Goal: Transaction & Acquisition: Book appointment/travel/reservation

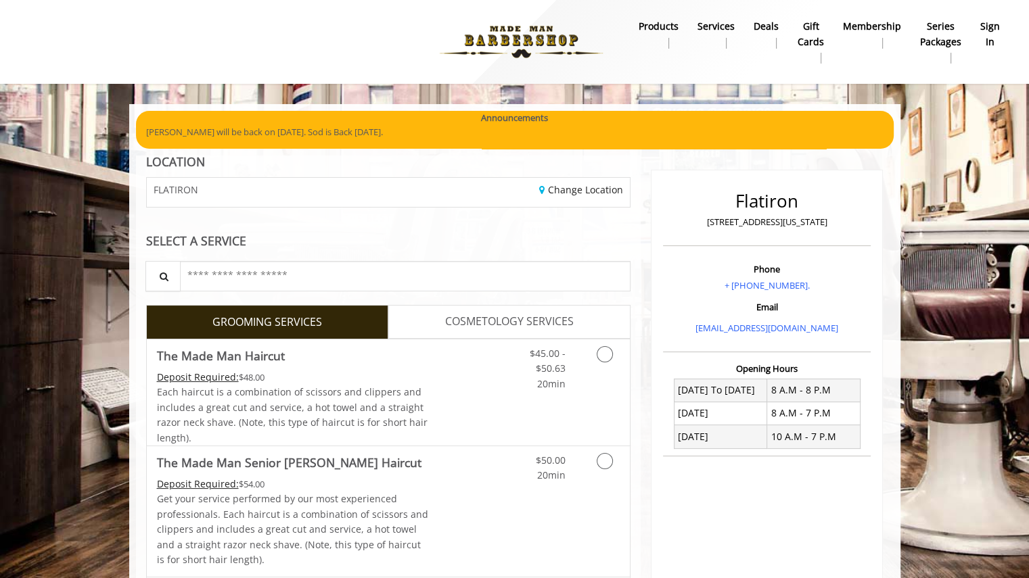
click at [991, 32] on b "sign in" at bounding box center [990, 34] width 20 height 30
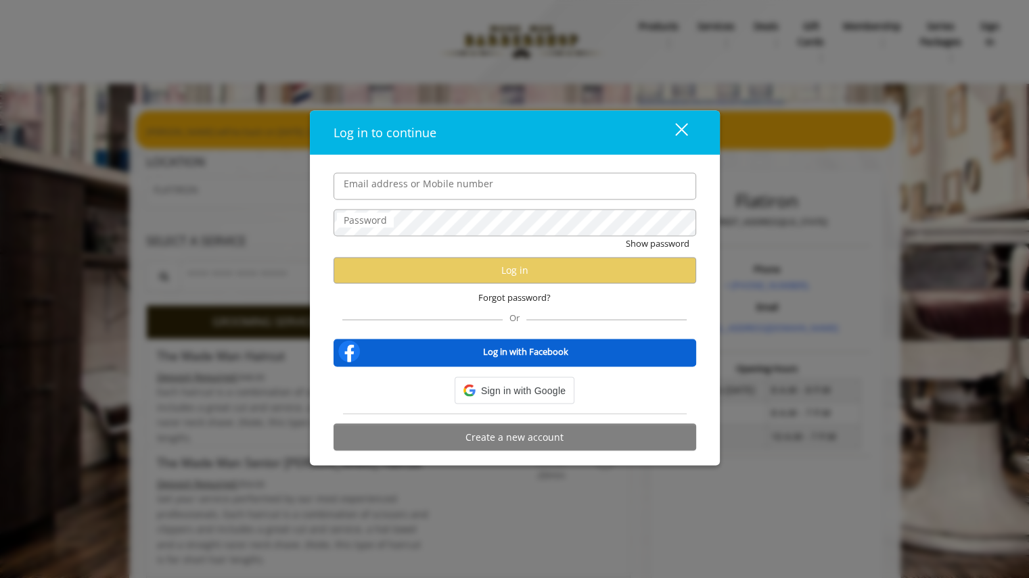
type input "**********"
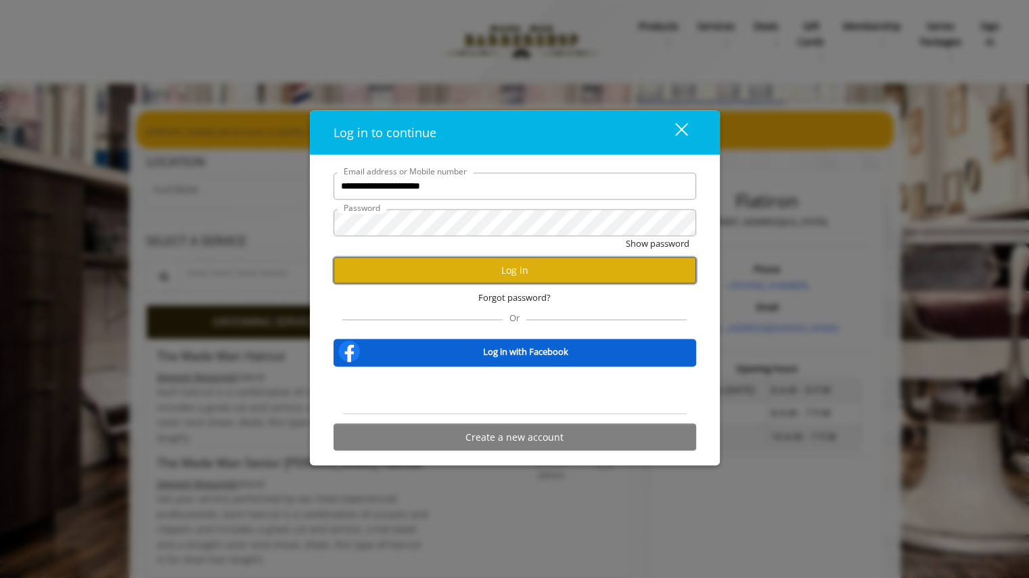
click at [599, 278] on button "Log in" at bounding box center [514, 270] width 363 height 26
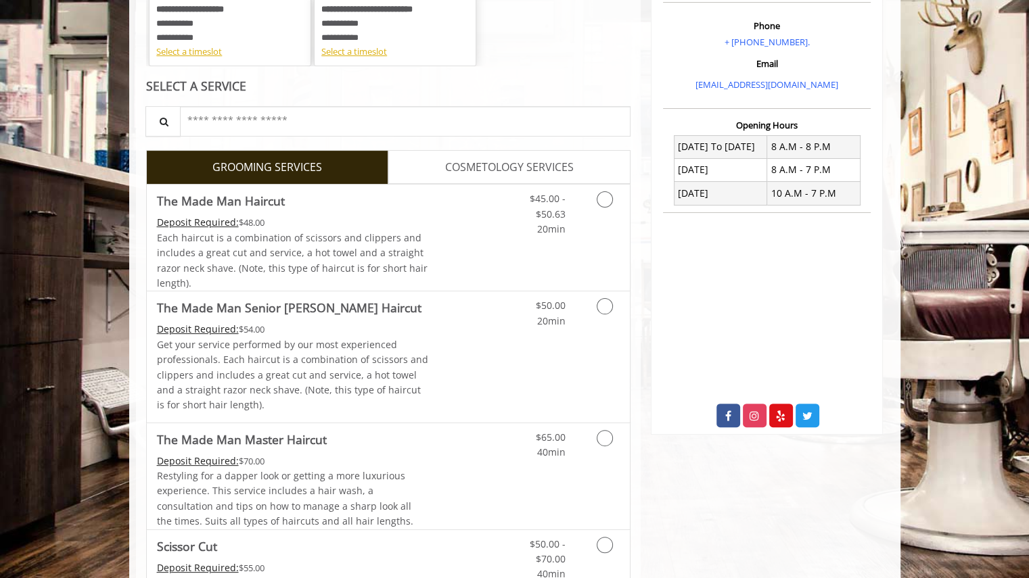
scroll to position [246, 0]
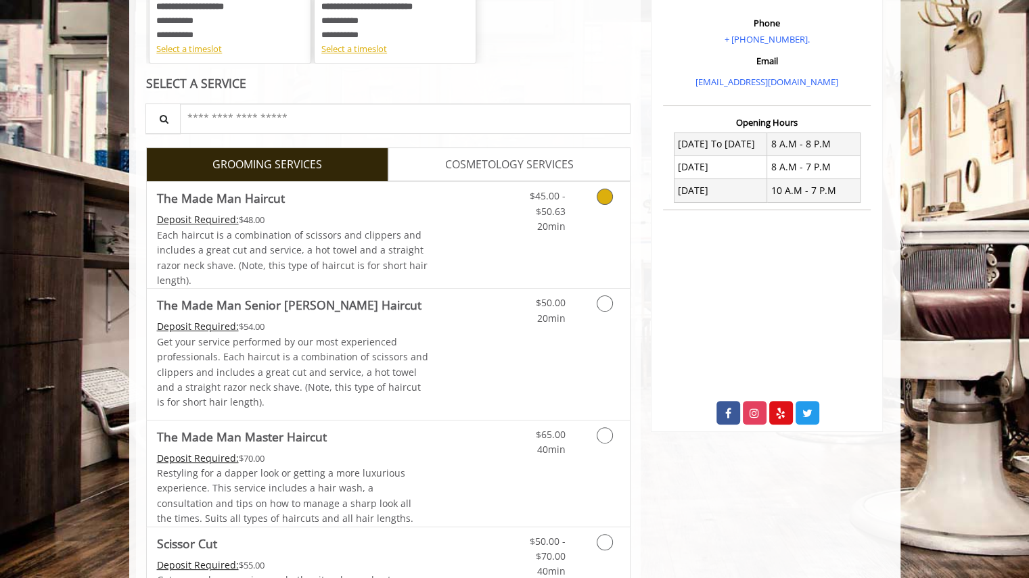
click at [609, 197] on icon "Grooming services" at bounding box center [605, 197] width 16 height 16
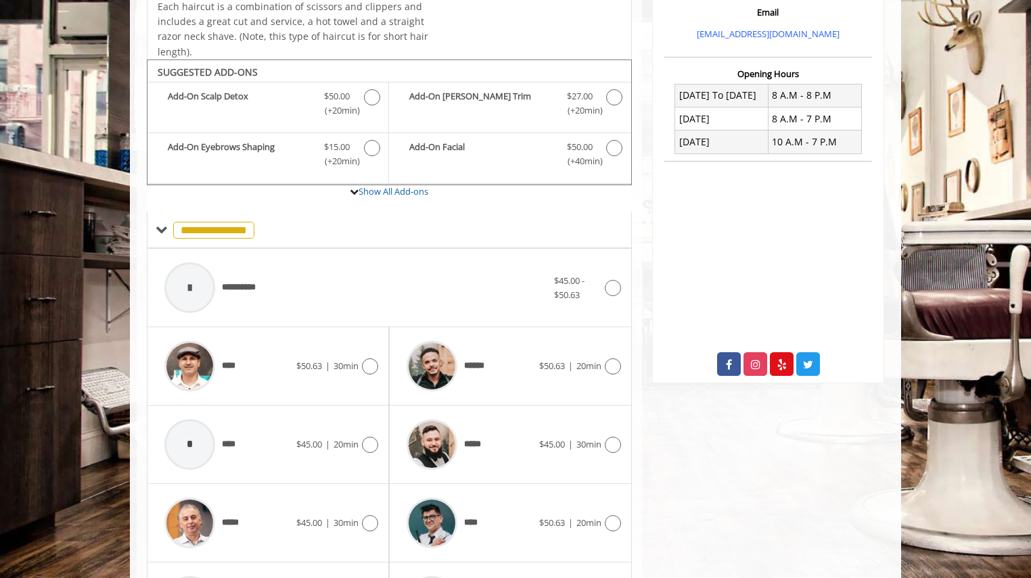
scroll to position [354, 0]
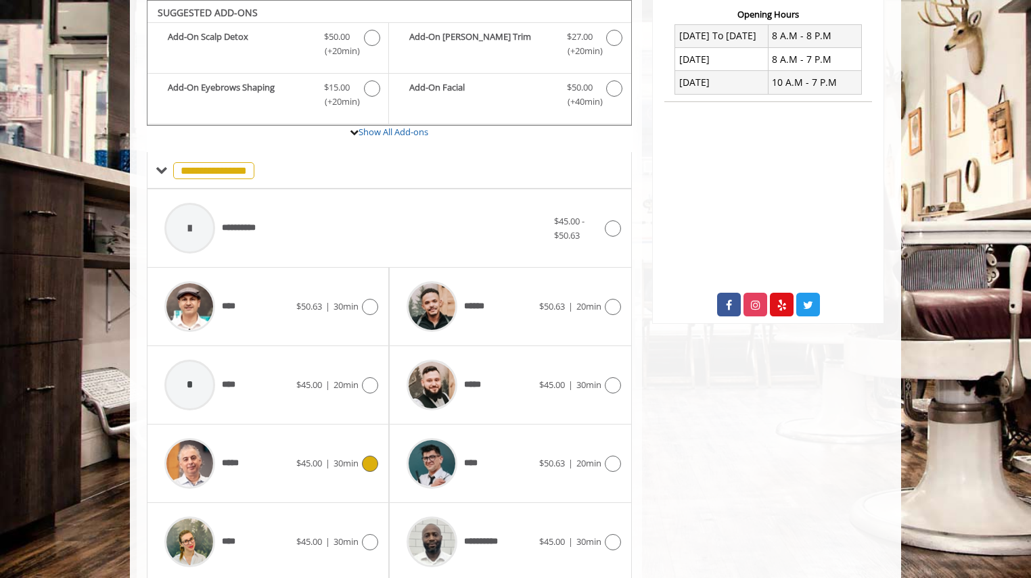
click at [362, 466] on div at bounding box center [368, 464] width 20 height 16
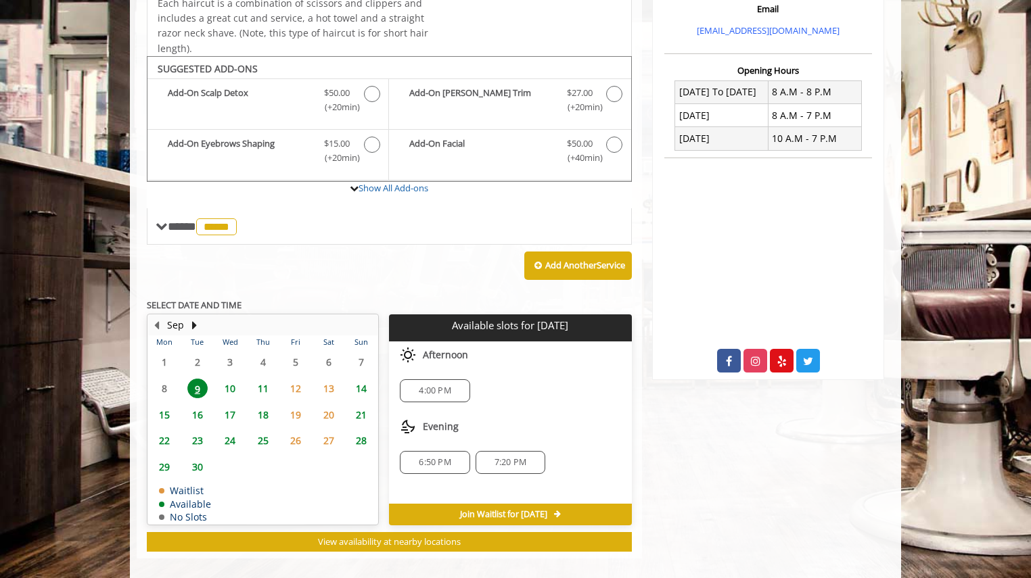
scroll to position [310, 0]
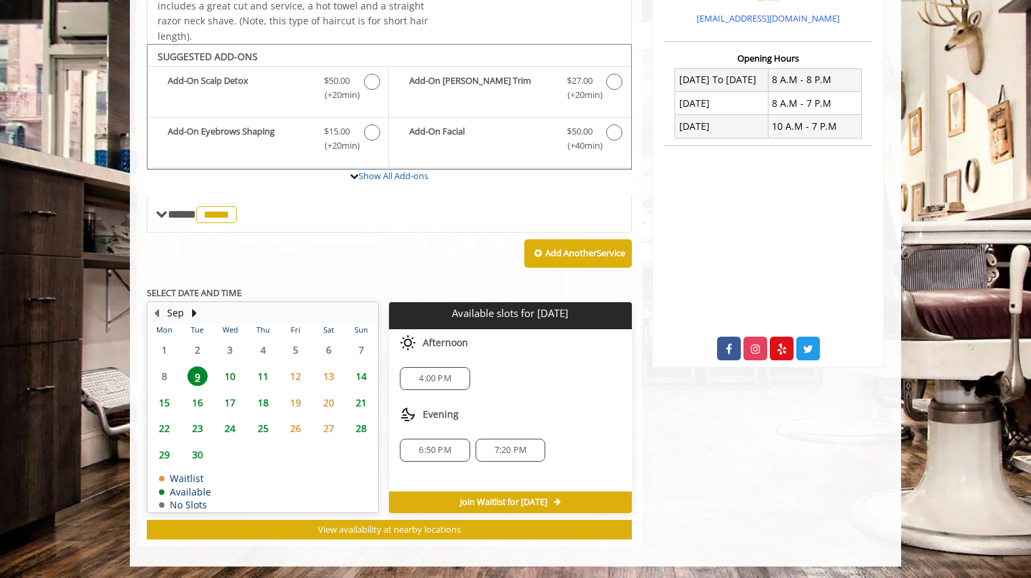
click at [235, 375] on span "10" at bounding box center [230, 377] width 20 height 20
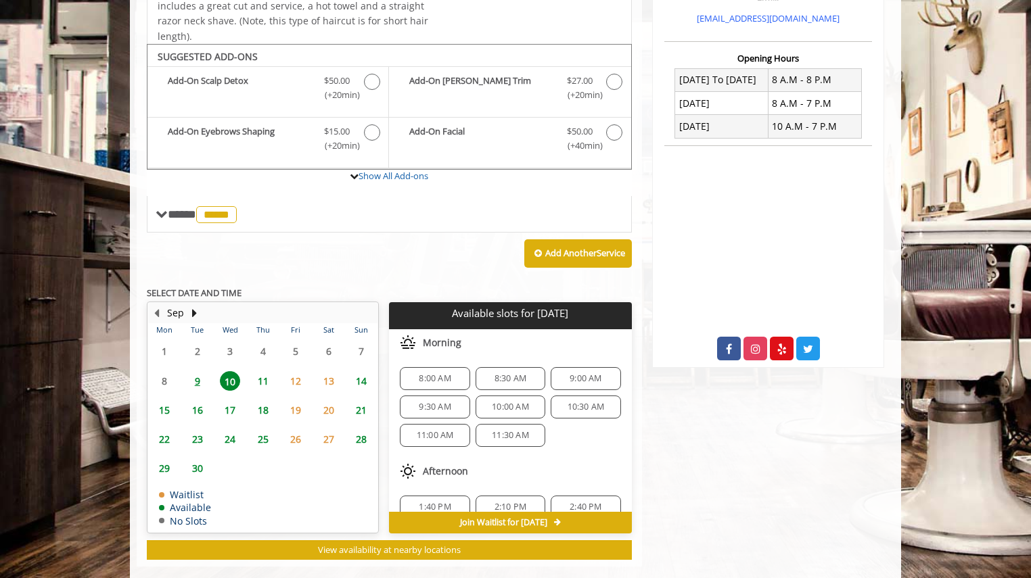
scroll to position [330, 0]
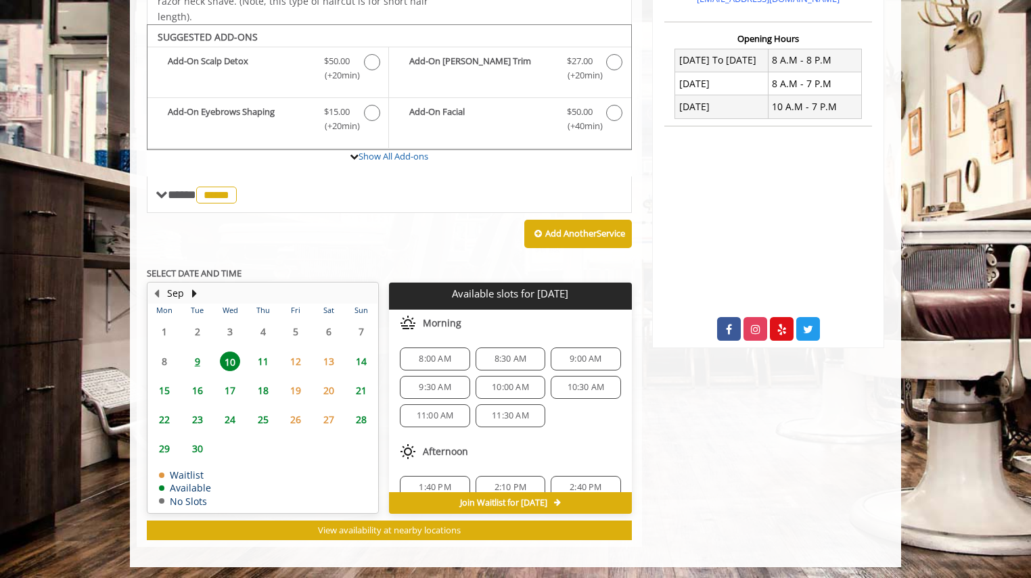
click at [257, 362] on span "11" at bounding box center [263, 362] width 20 height 20
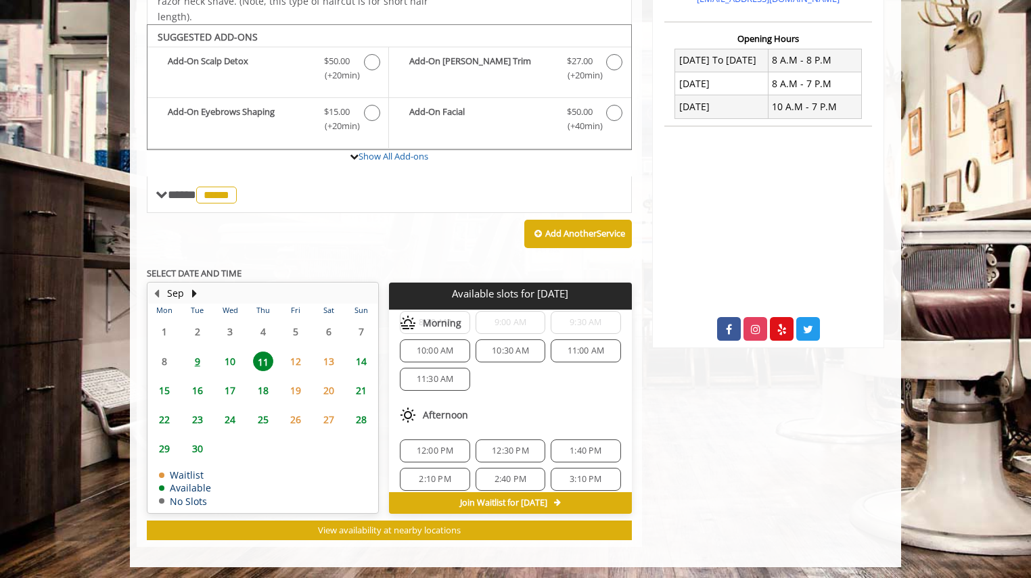
scroll to position [39, 0]
click at [432, 443] on span "12:00 PM" at bounding box center [435, 448] width 37 height 11
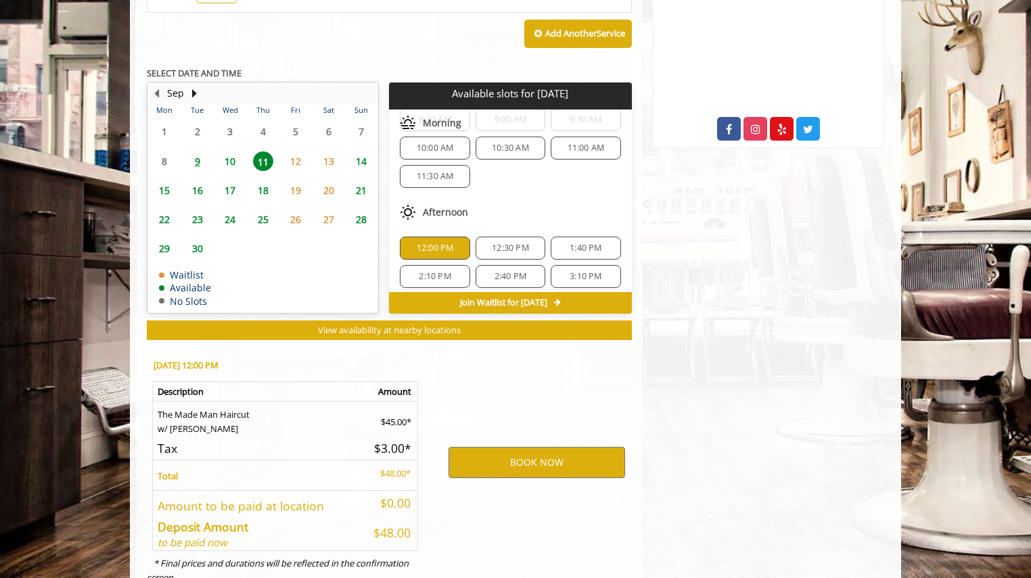
scroll to position [574, 0]
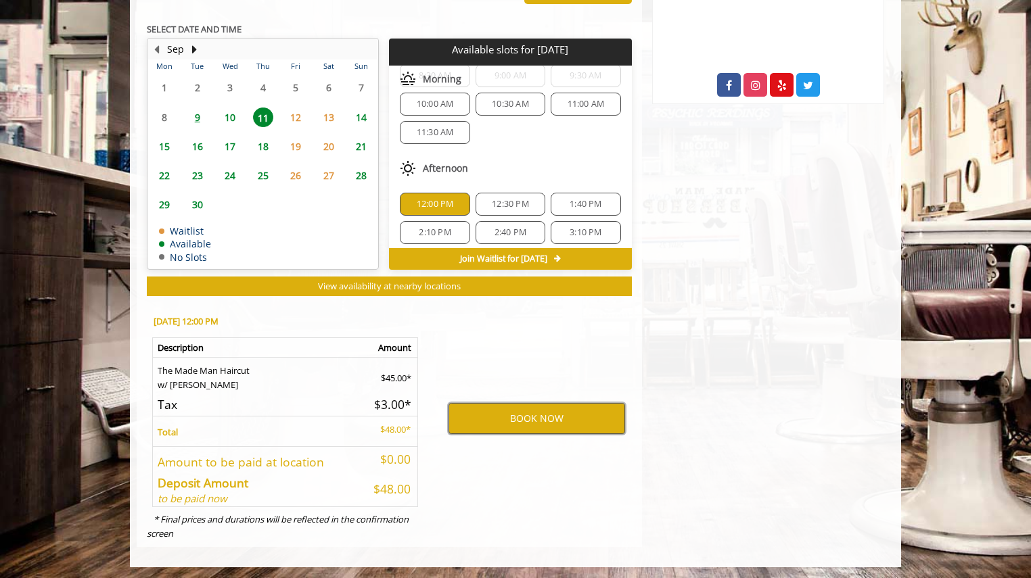
click at [500, 419] on button "BOOK NOW" at bounding box center [536, 418] width 177 height 31
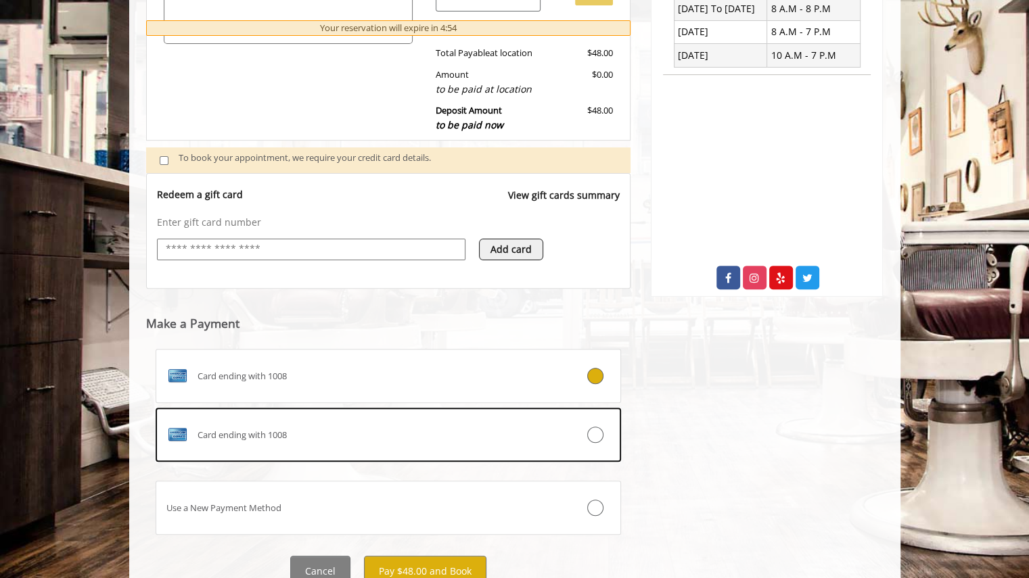
scroll to position [436, 0]
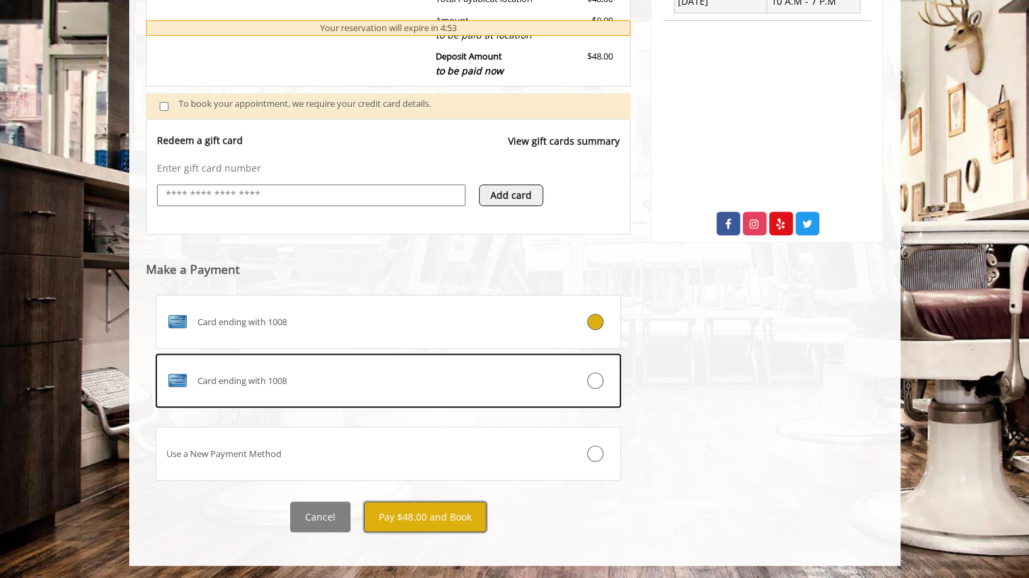
click at [471, 514] on button "Pay $48.00 and Book" at bounding box center [425, 517] width 122 height 30
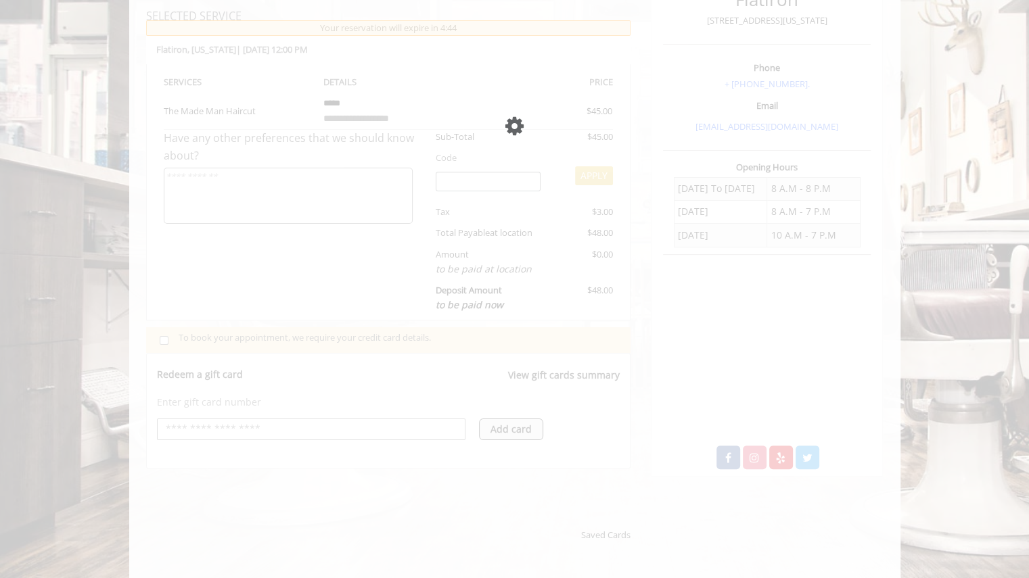
scroll to position [163, 0]
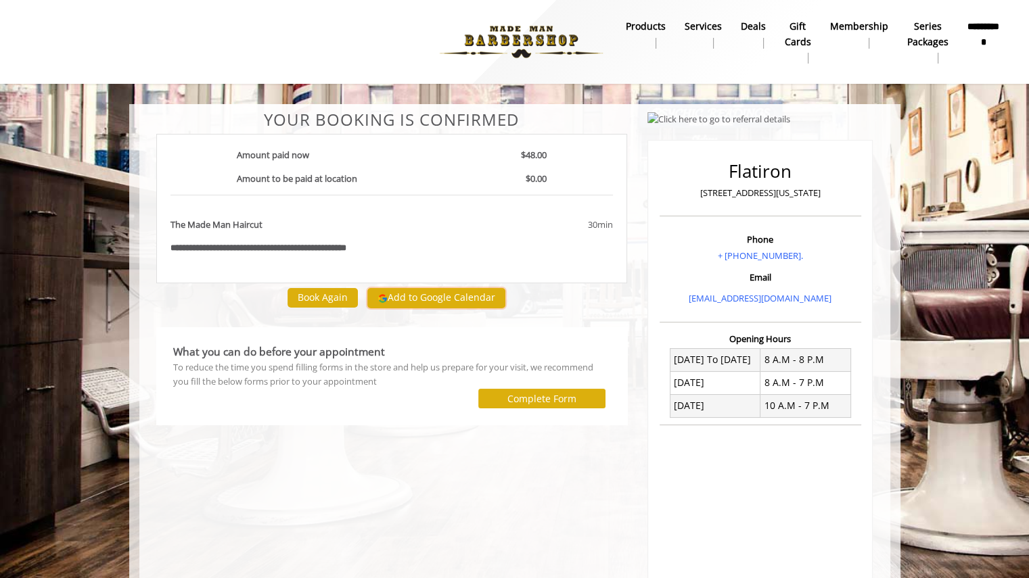
click at [457, 298] on button "Add to Google Calendar" at bounding box center [436, 298] width 138 height 20
click at [335, 292] on button "Book Again" at bounding box center [322, 298] width 70 height 20
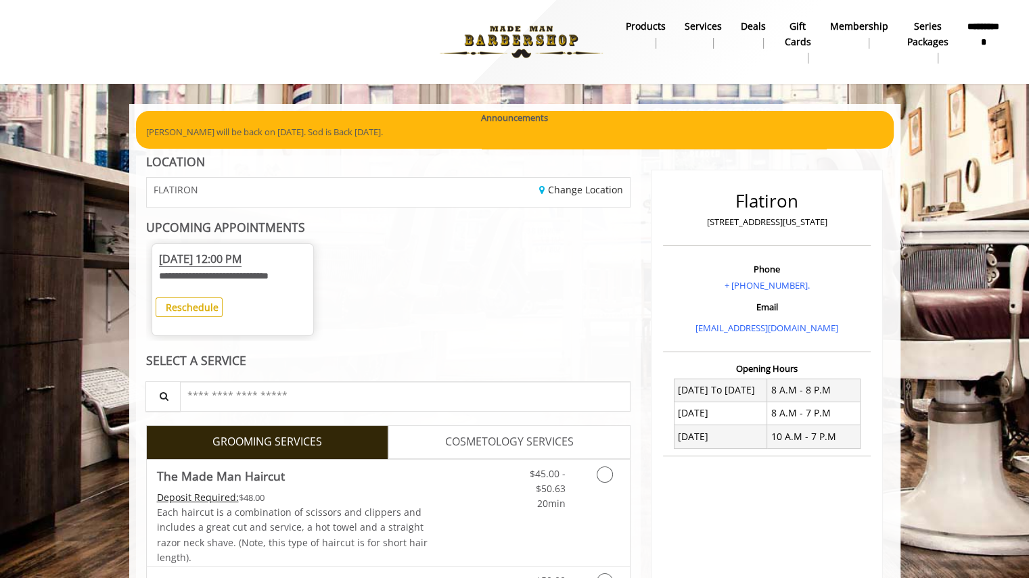
click at [534, 451] on span "COSMETOLOGY SERVICES" at bounding box center [509, 443] width 129 height 18
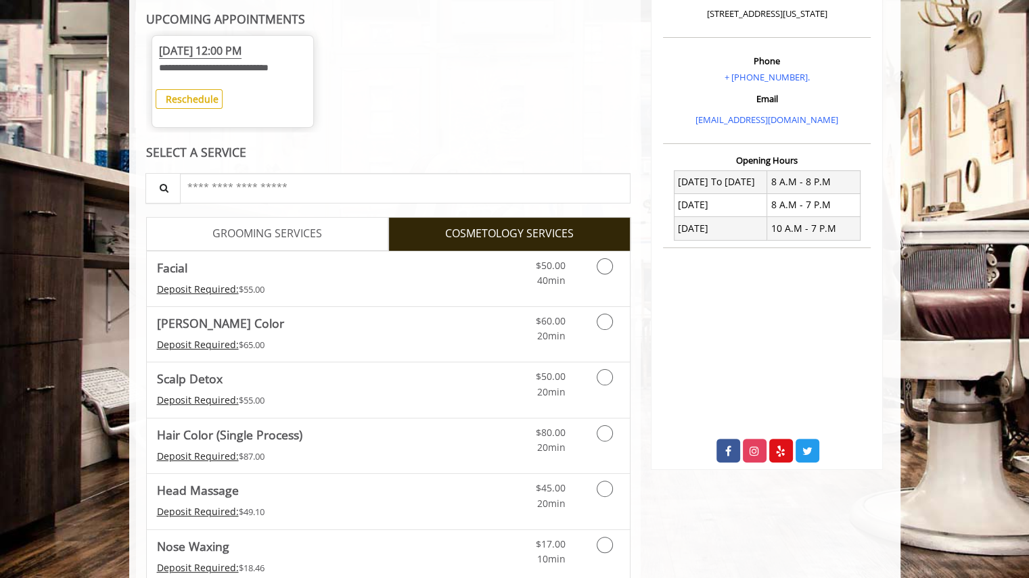
scroll to position [218, 0]
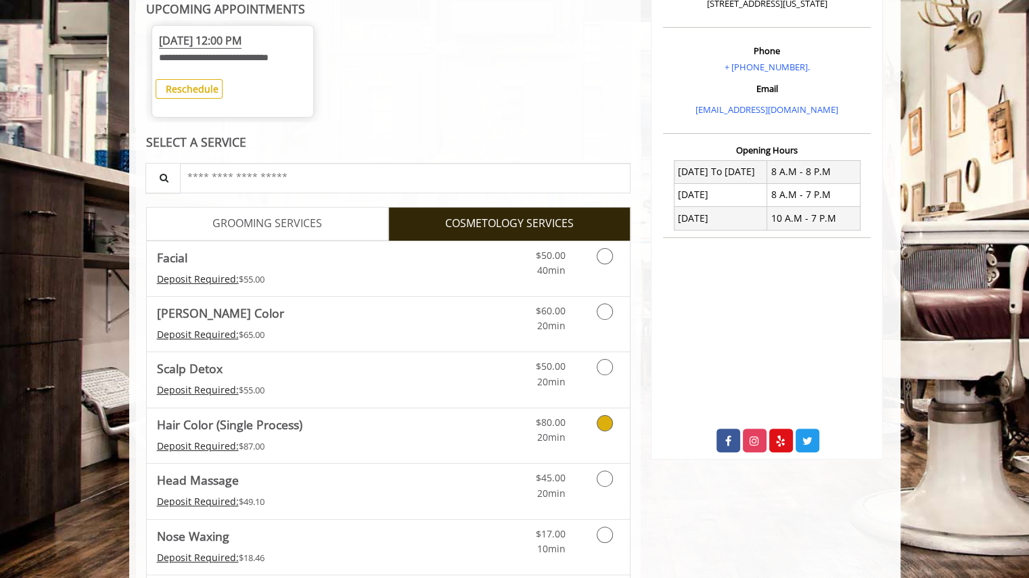
click at [601, 432] on icon "Cosmetology services" at bounding box center [605, 423] width 16 height 16
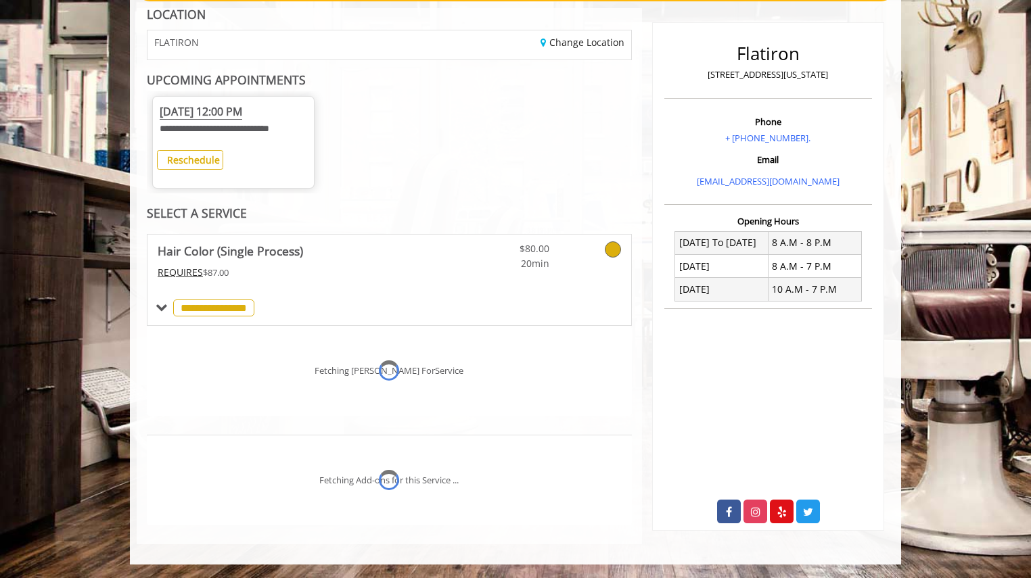
scroll to position [203, 0]
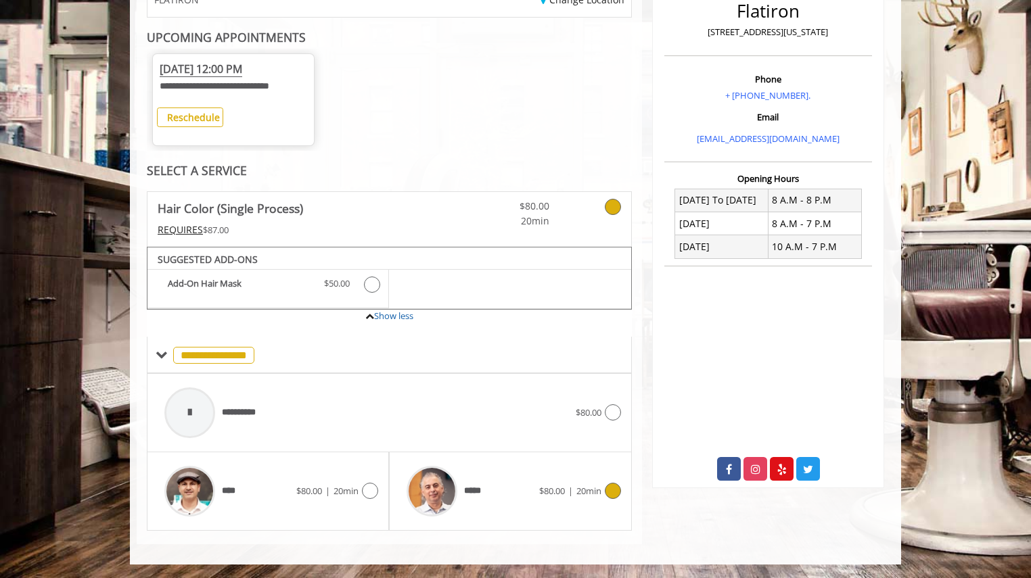
click at [617, 488] on icon at bounding box center [613, 491] width 16 height 16
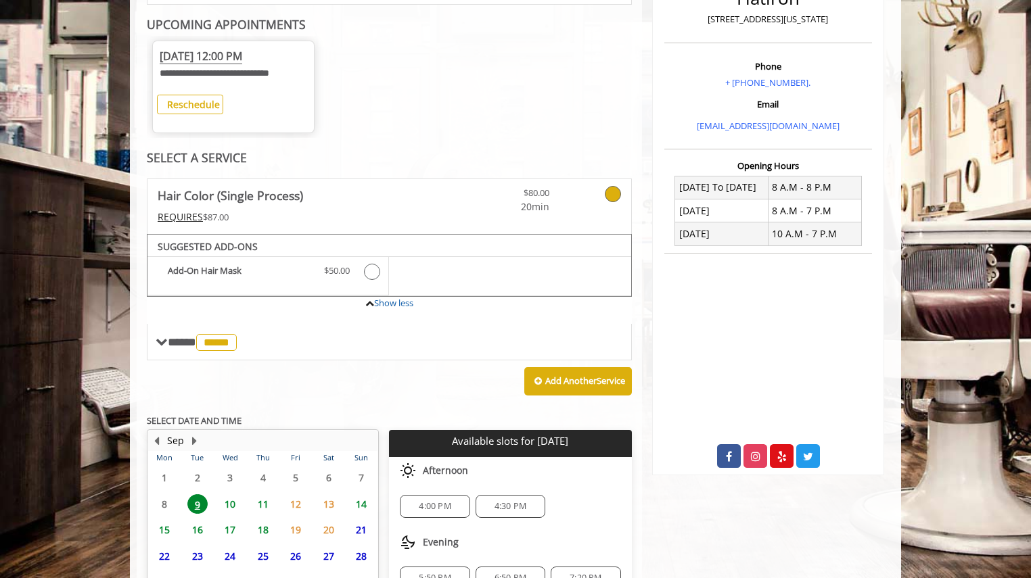
click at [265, 514] on span "11" at bounding box center [263, 504] width 20 height 20
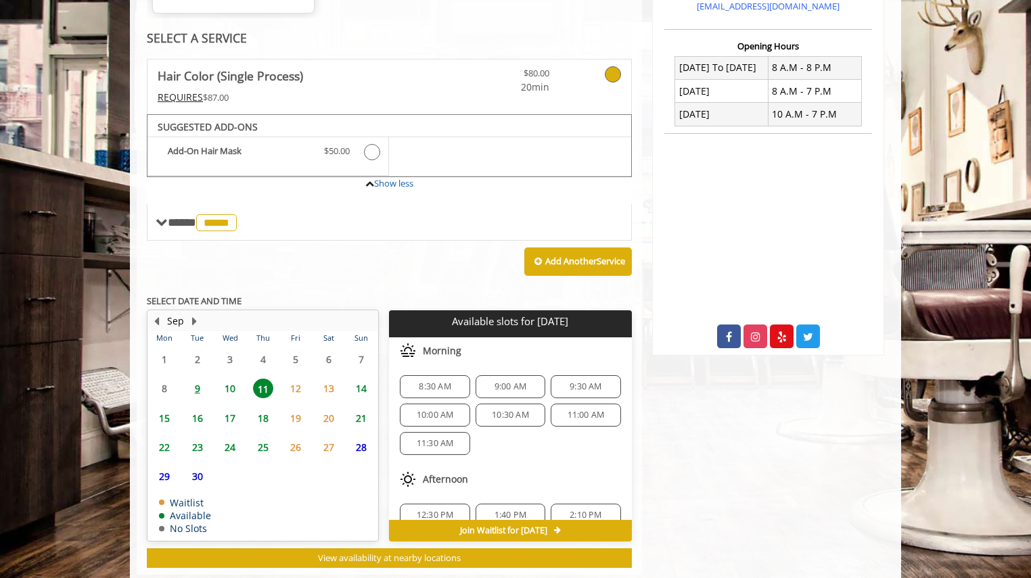
scroll to position [365, 0]
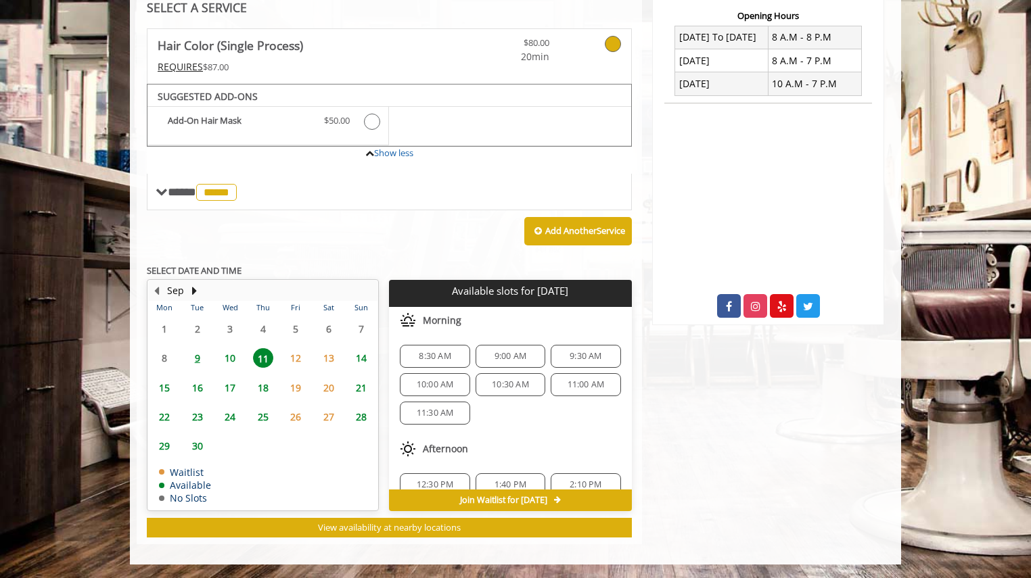
click at [444, 481] on span "12:30 PM" at bounding box center [435, 485] width 37 height 11
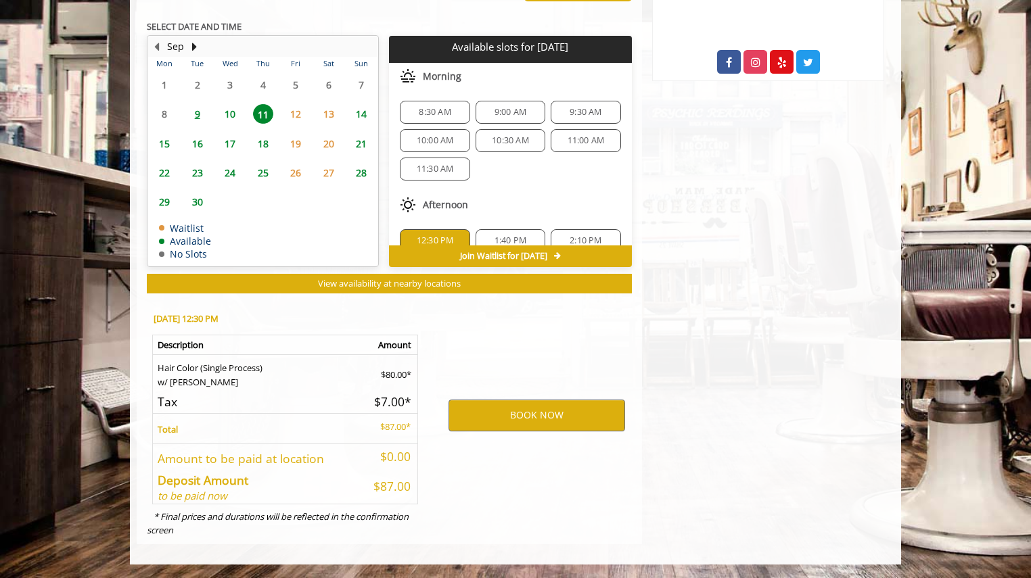
scroll to position [609, 0]
click at [524, 418] on button "BOOK NOW" at bounding box center [536, 415] width 177 height 31
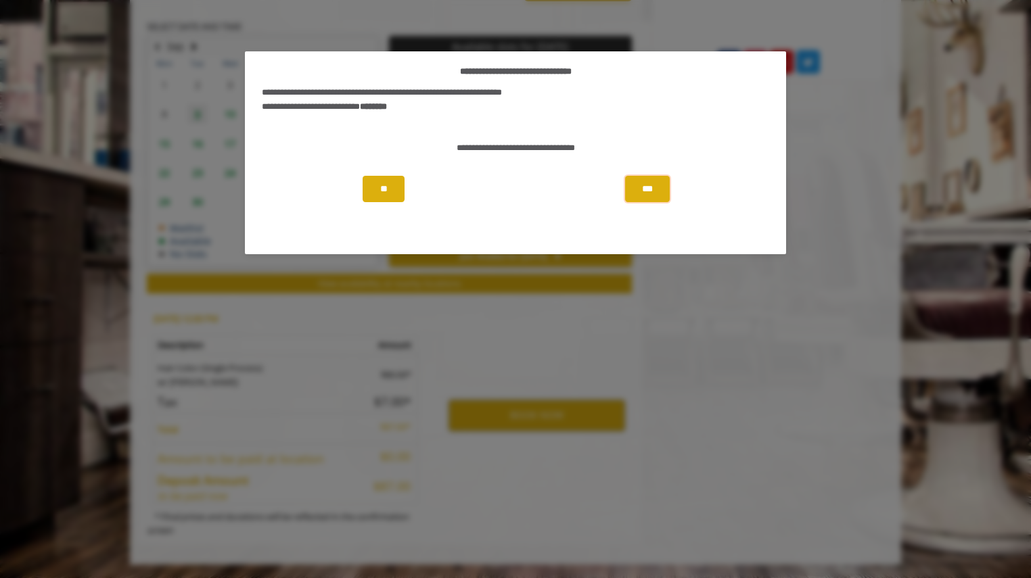
click at [637, 185] on button "***" at bounding box center [647, 189] width 45 height 26
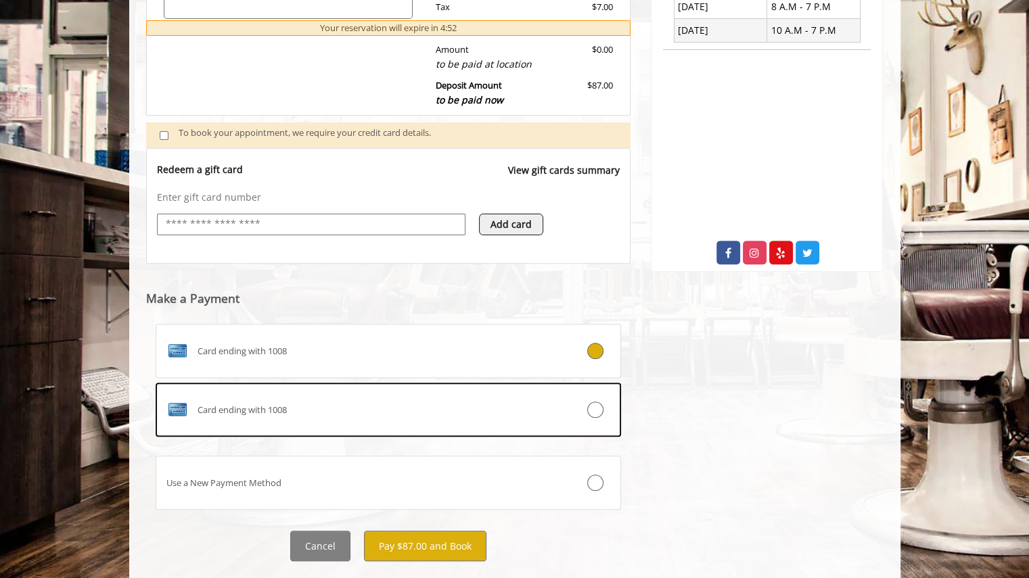
scroll to position [411, 0]
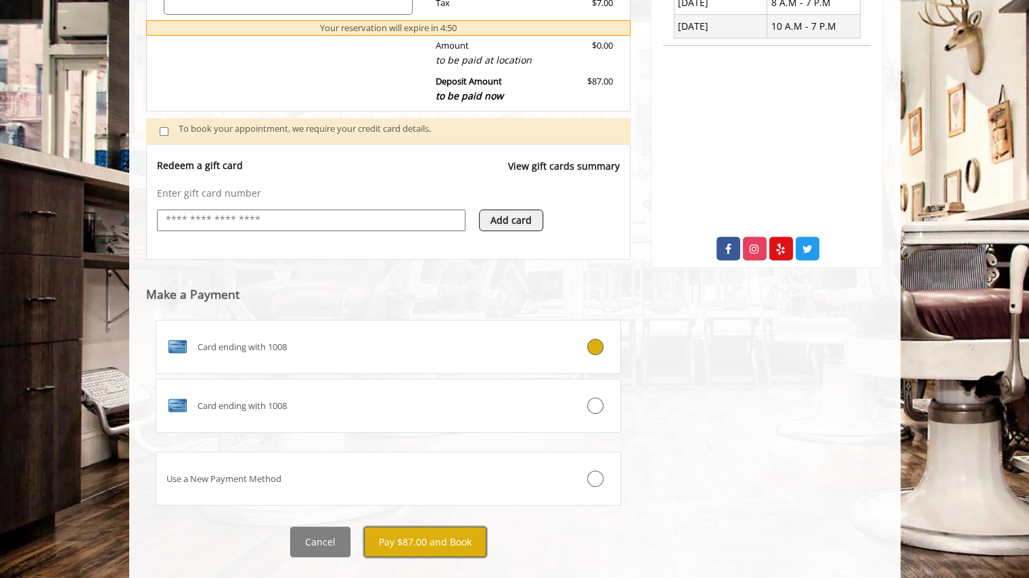
click at [414, 542] on button "Pay $87.00 and Book" at bounding box center [425, 542] width 122 height 30
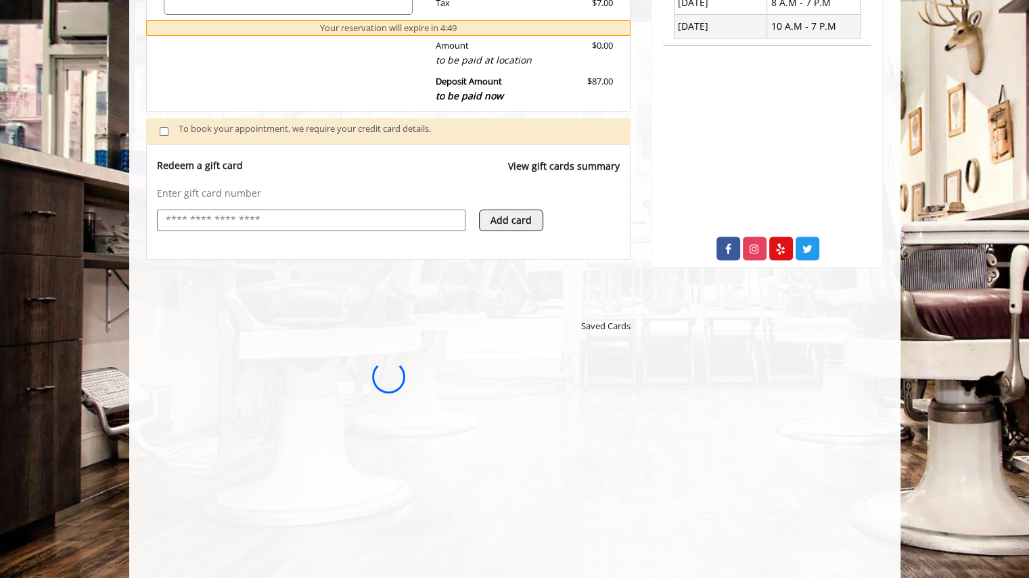
scroll to position [0, 0]
